Goal: Navigation & Orientation: Find specific page/section

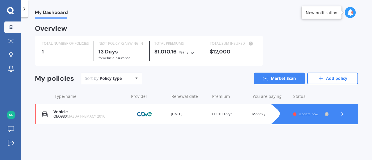
click at [191, 52] on icon at bounding box center [192, 51] width 4 height 3
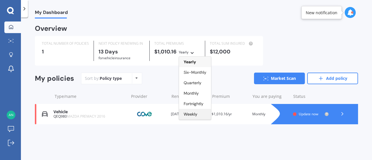
click at [192, 113] on span "Weekly" at bounding box center [190, 113] width 14 height 5
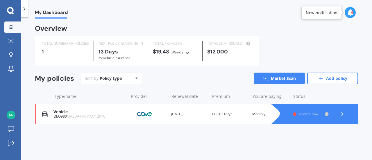
click at [188, 53] on icon at bounding box center [187, 51] width 4 height 3
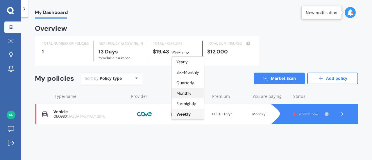
click at [190, 96] on div "Monthly" at bounding box center [188, 93] width 32 height 10
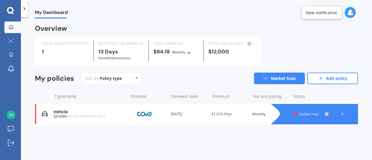
click at [190, 51] on icon at bounding box center [189, 51] width 4 height 3
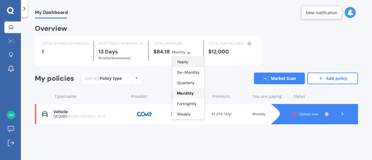
click at [186, 60] on span "Yearly" at bounding box center [182, 61] width 11 height 5
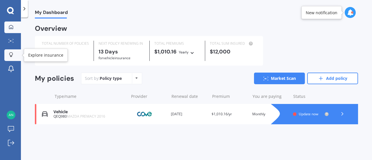
click at [14, 51] on link "Explore insurance" at bounding box center [12, 55] width 17 height 12
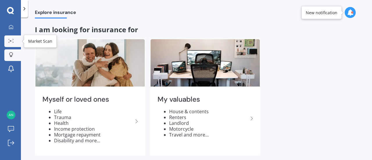
click at [15, 43] on div at bounding box center [11, 41] width 9 height 4
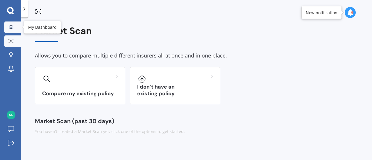
click at [16, 26] on link "My Dashboard" at bounding box center [12, 27] width 17 height 12
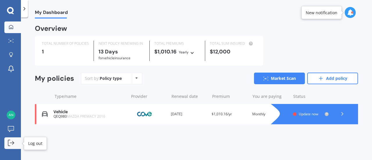
click at [11, 145] on icon at bounding box center [11, 143] width 6 height 6
